Goal: Obtain resource: Obtain resource

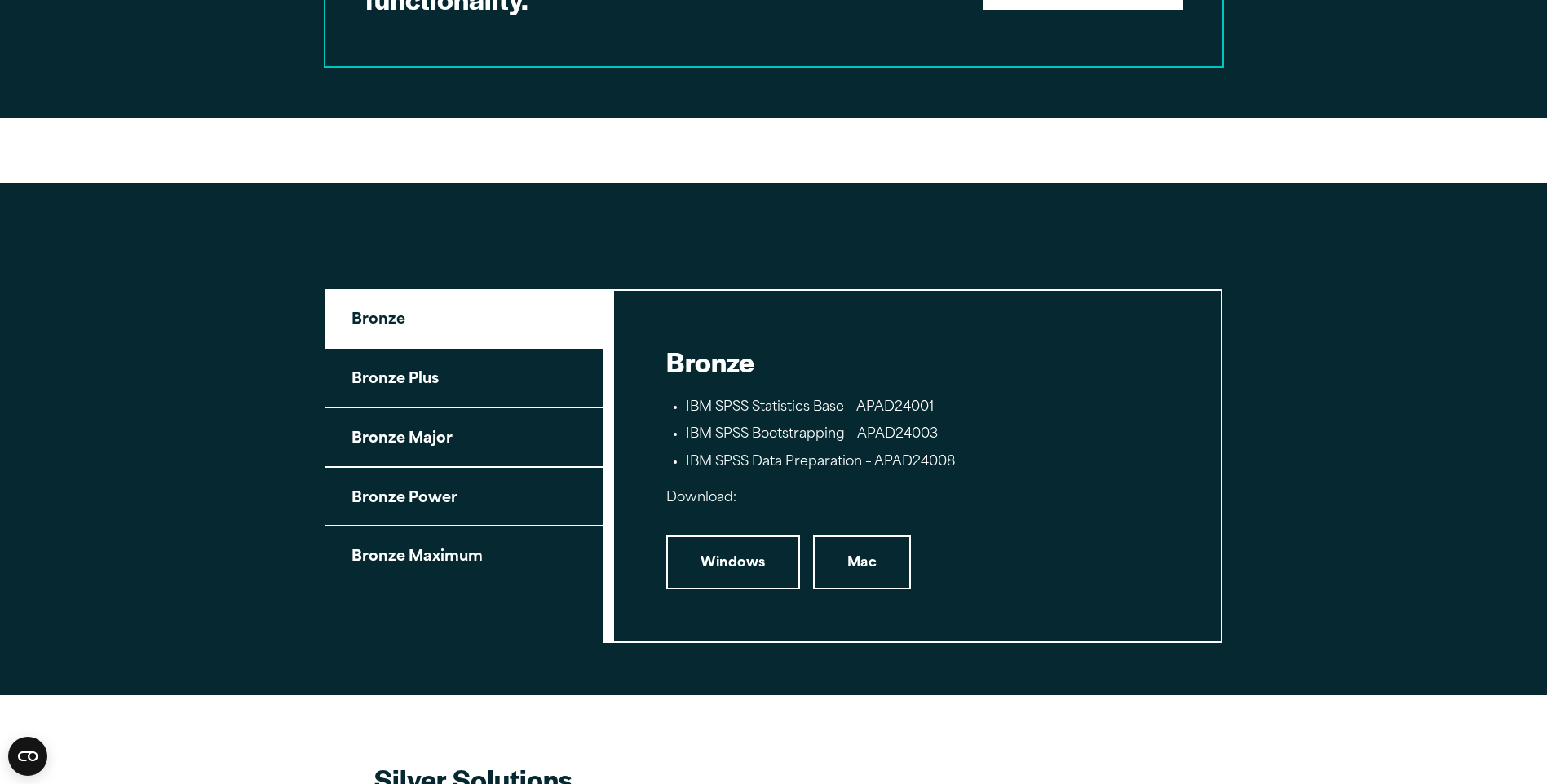
scroll to position [1631, 0]
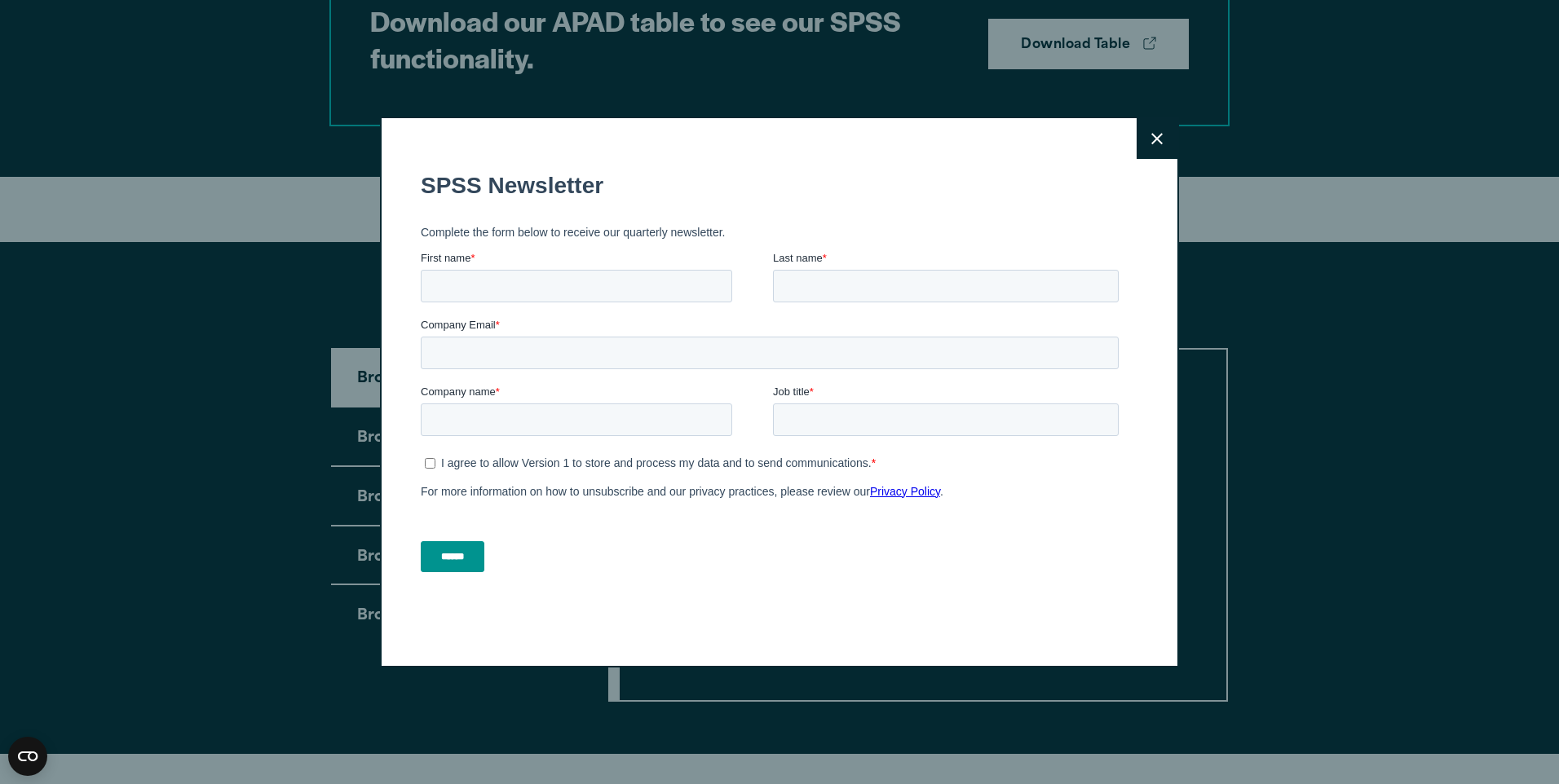
click at [1140, 131] on button "Close" at bounding box center [1157, 139] width 41 height 41
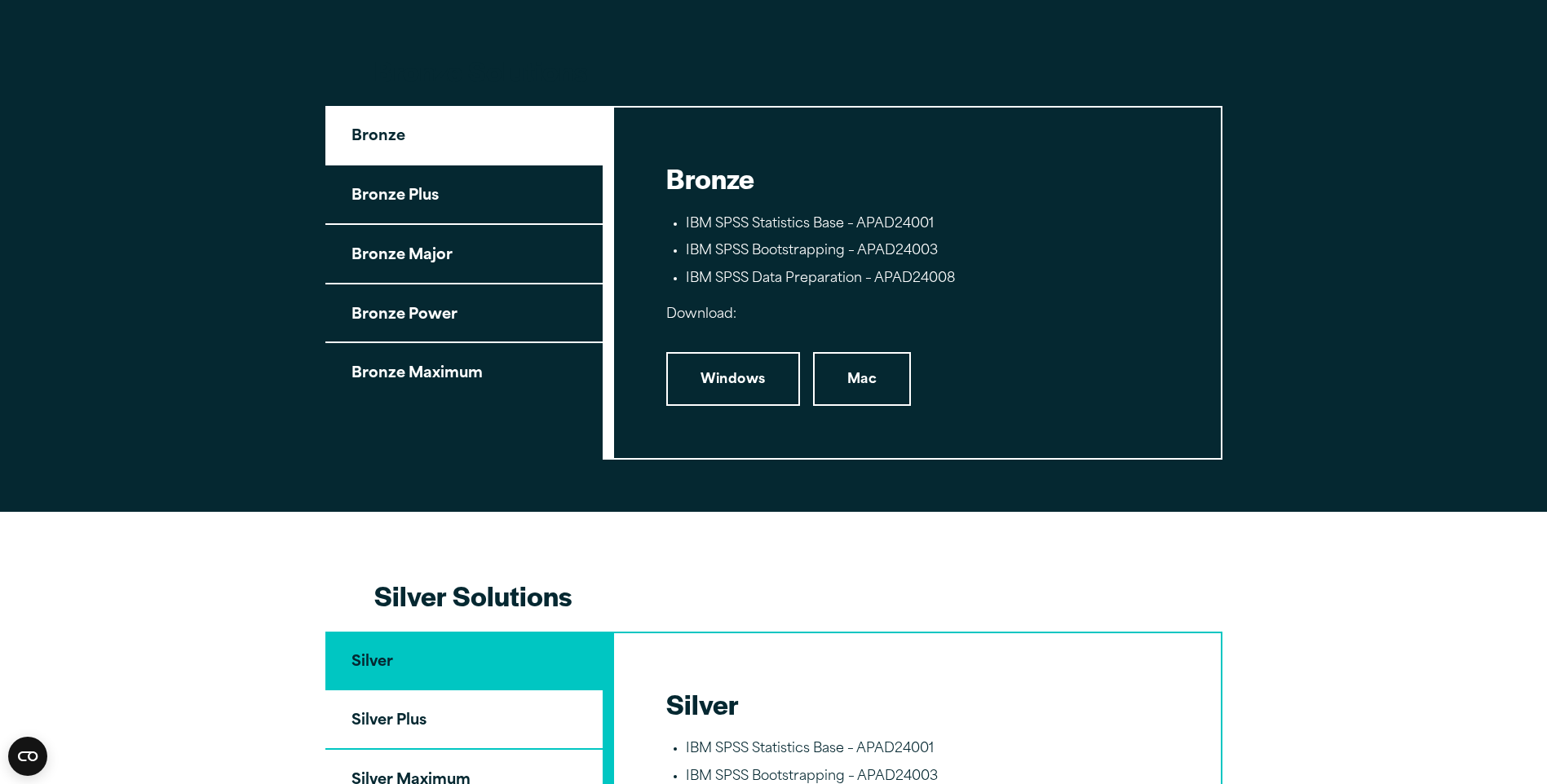
scroll to position [1793, 0]
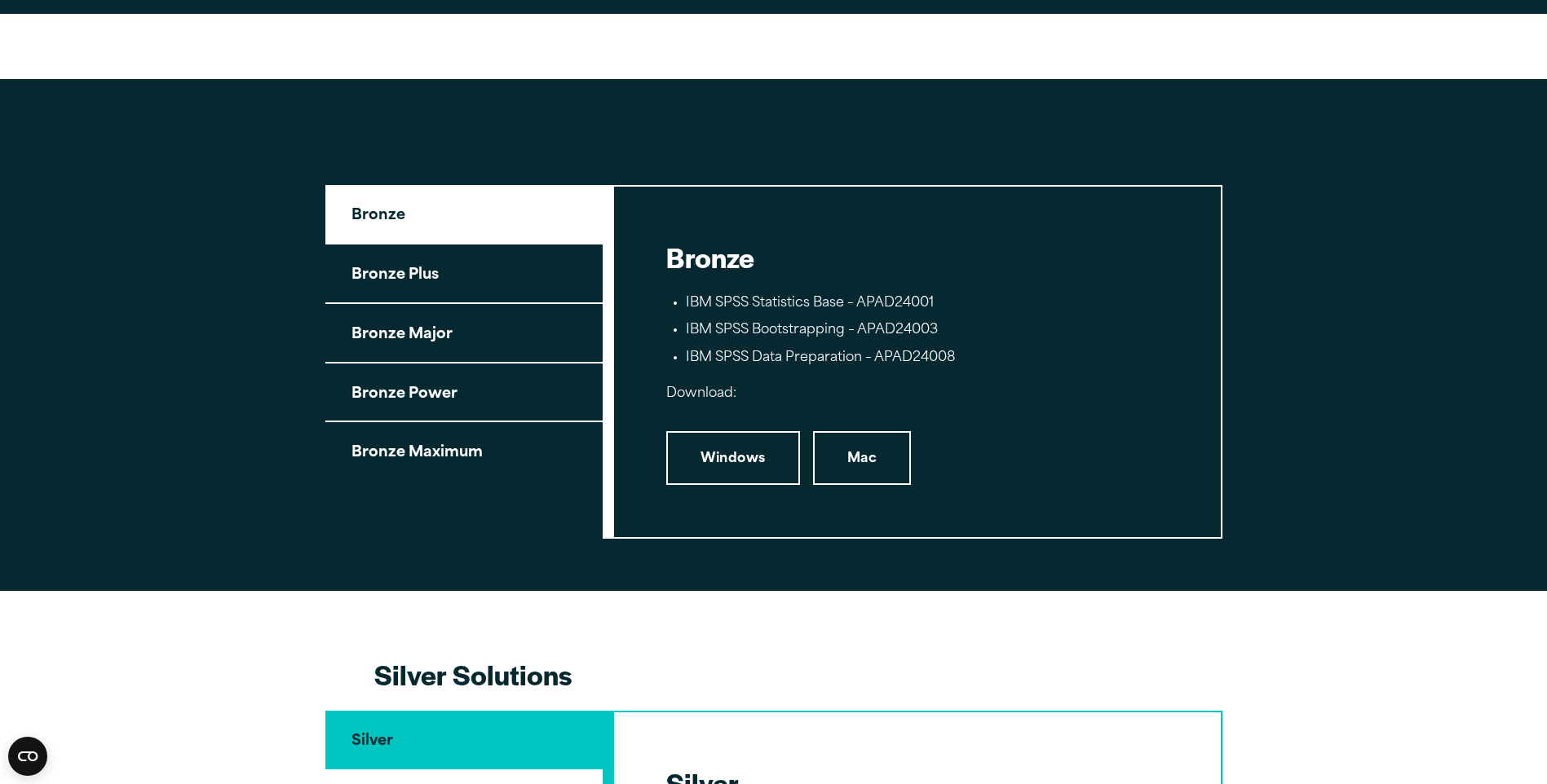
click at [423, 465] on button "Bronze Maximum" at bounding box center [464, 451] width 277 height 58
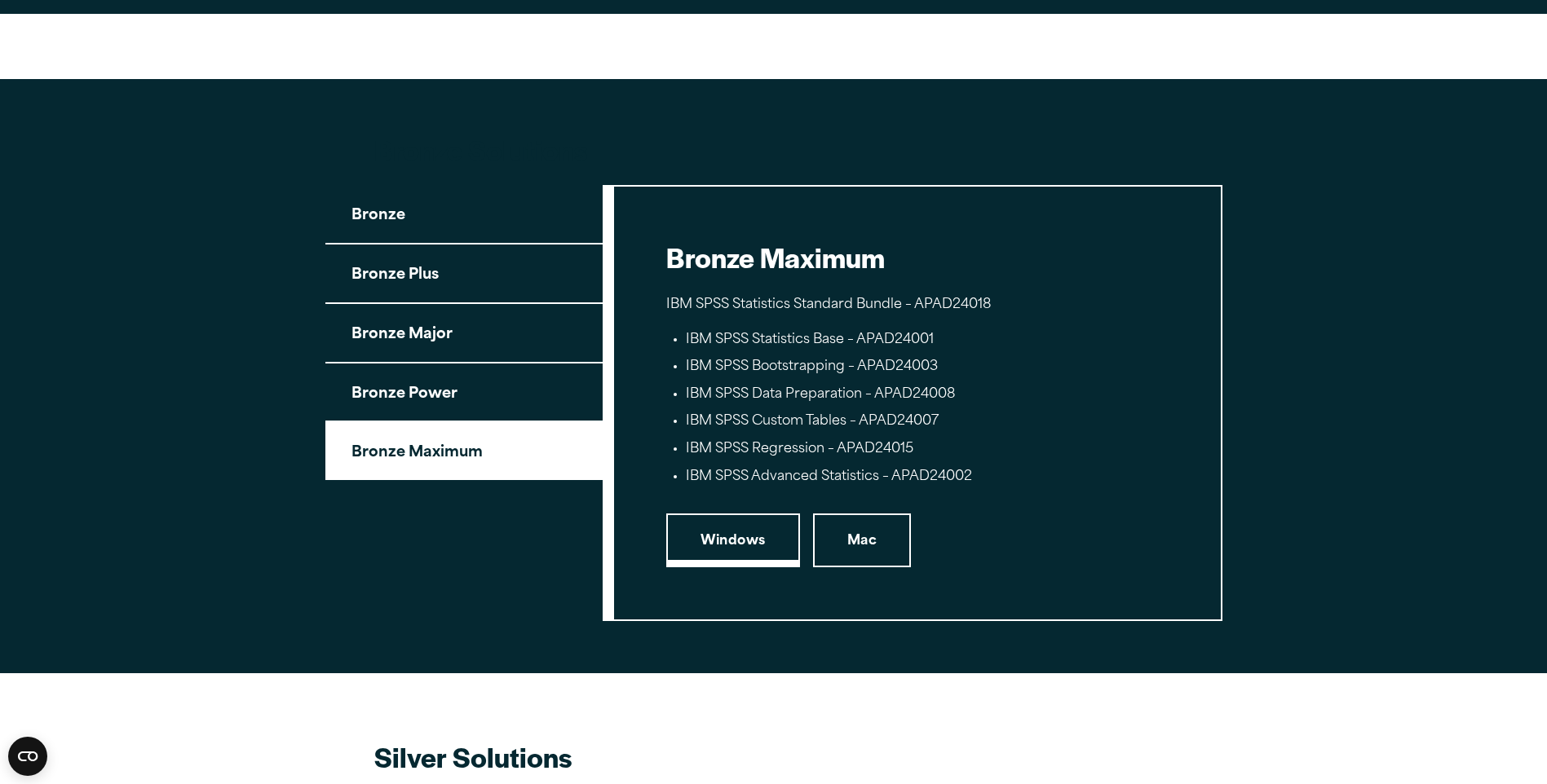
click at [737, 545] on link "Windows" at bounding box center [733, 540] width 134 height 53
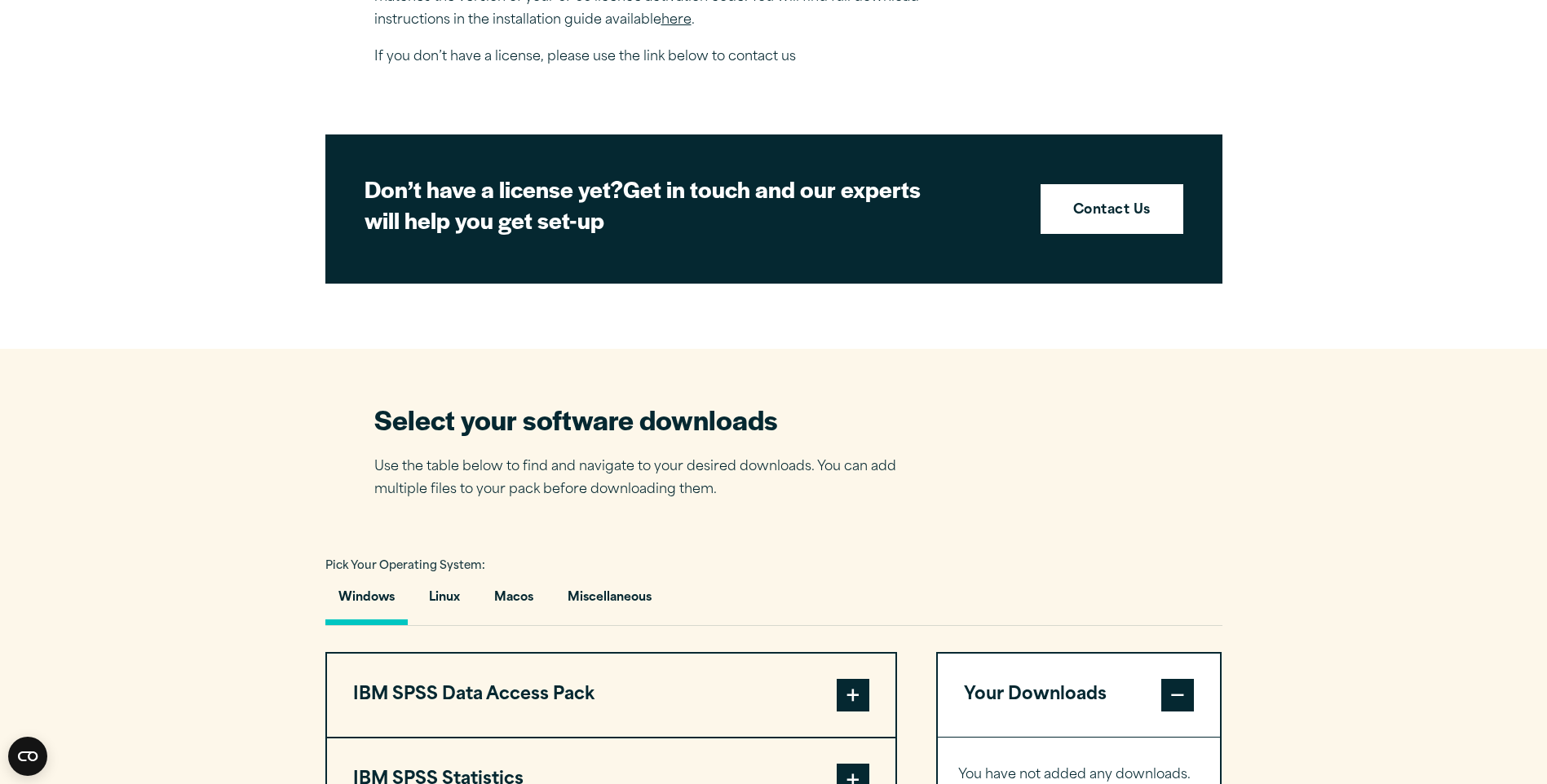
scroll to position [652, 0]
